Goal: Task Accomplishment & Management: Manage account settings

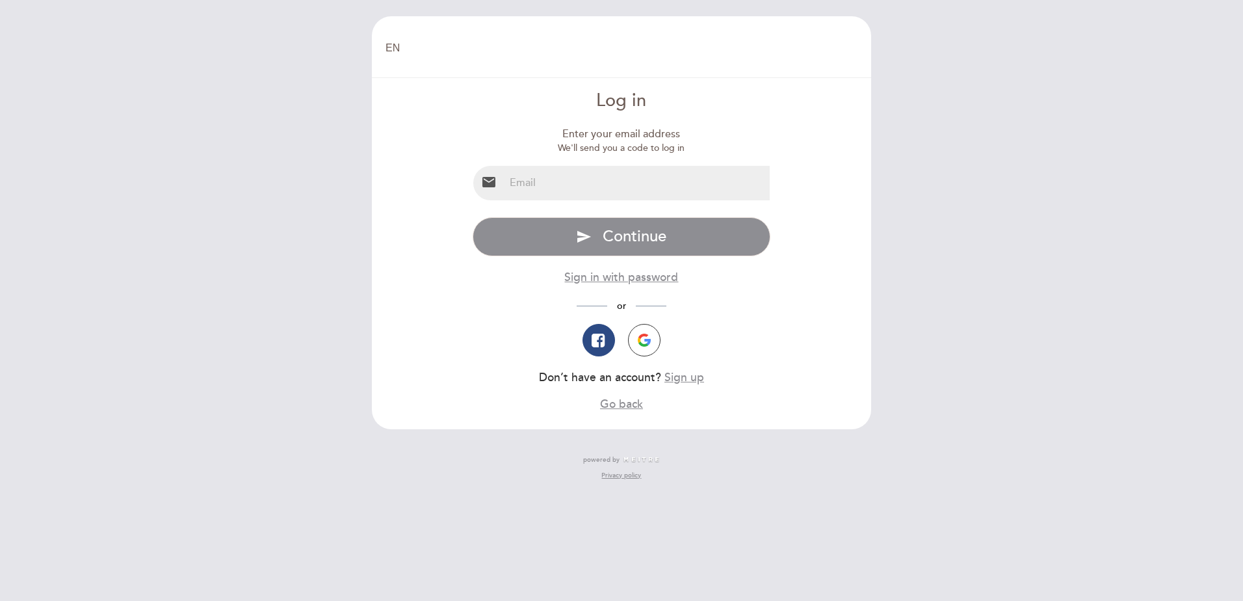
click at [555, 188] on input "email" at bounding box center [638, 183] width 266 height 34
type input "[EMAIL_ADDRESS][DOMAIN_NAME]"
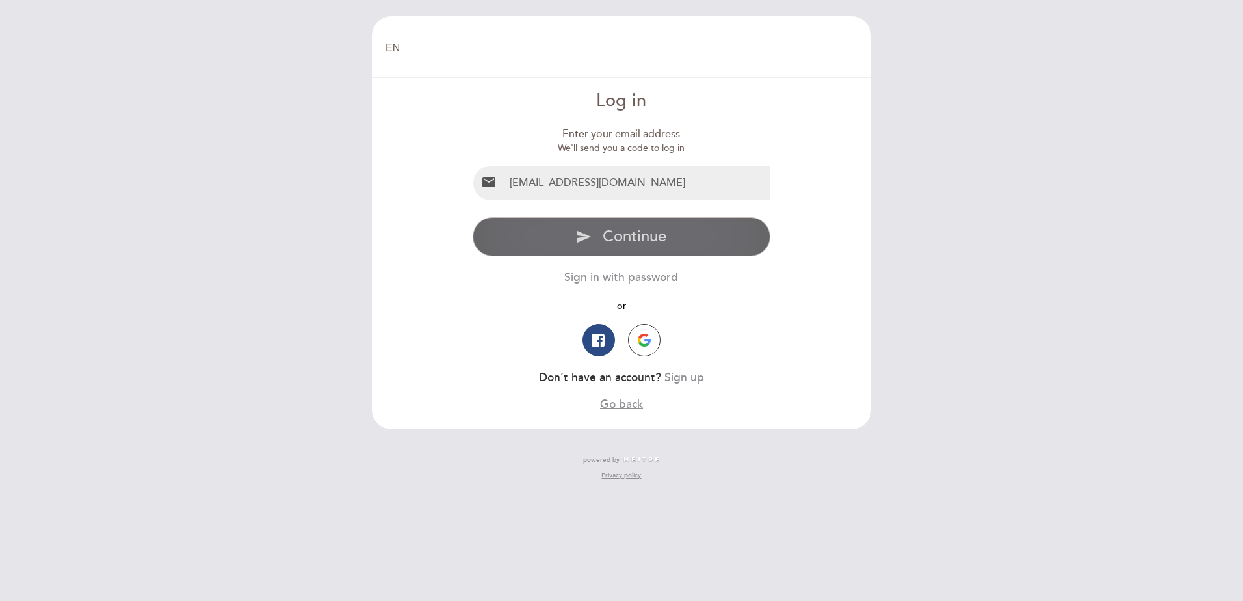
click at [638, 246] on span "Continue" at bounding box center [635, 236] width 64 height 19
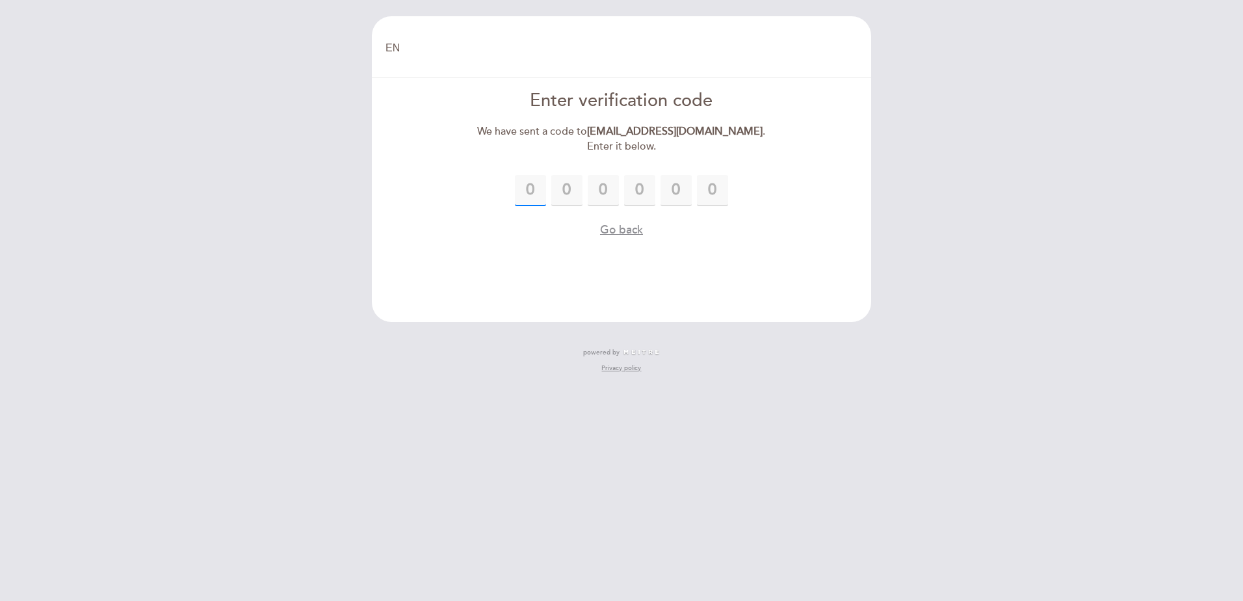
click at [519, 187] on input "text" at bounding box center [530, 190] width 31 height 31
type input "8"
type input "3"
type input "5"
type input "9"
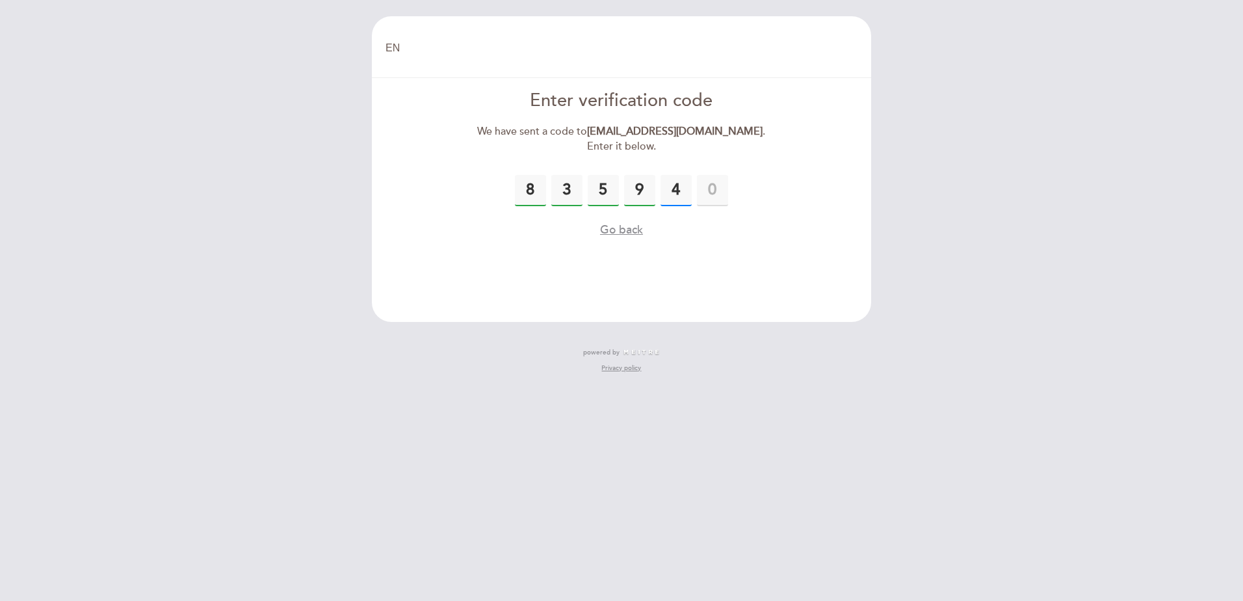
type input "4"
type input "8"
